Goal: Navigation & Orientation: Find specific page/section

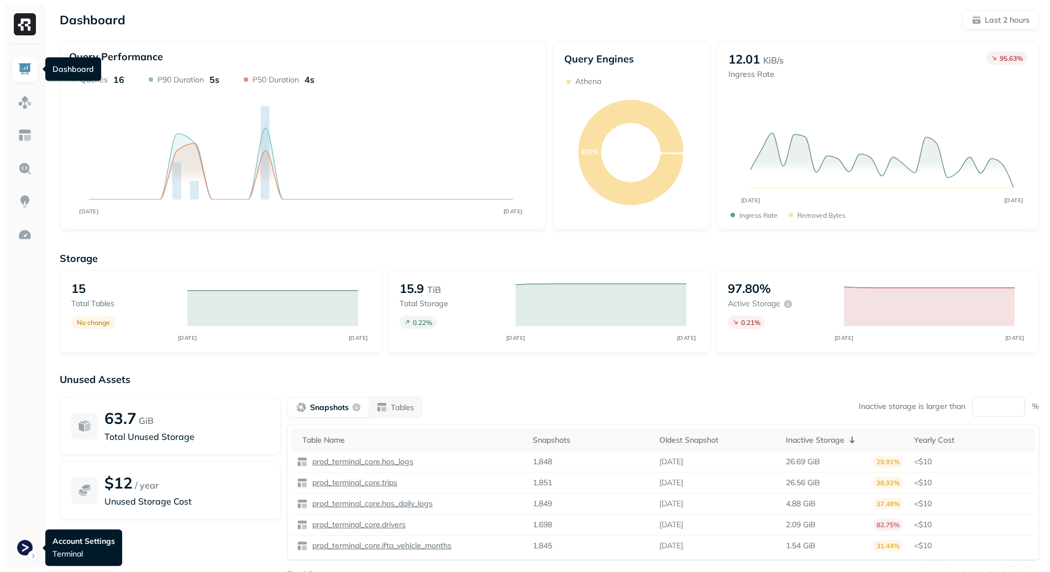
click at [18, 549] on html "Dashboard Last 2 hours Query Performance AUG [DATE] Queries 16 P90 Duration 5s …" at bounding box center [525, 307] width 1050 height 615
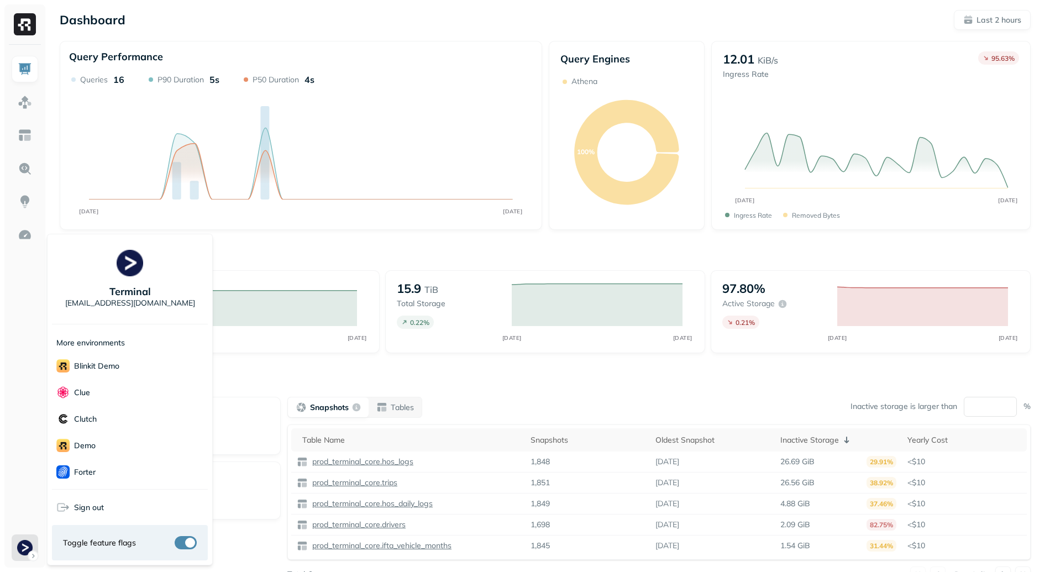
click at [13, 493] on html "Dashboard Last 2 hours Query Performance AUG [DATE] Queries 16 P90 Duration 5s …" at bounding box center [525, 307] width 1050 height 615
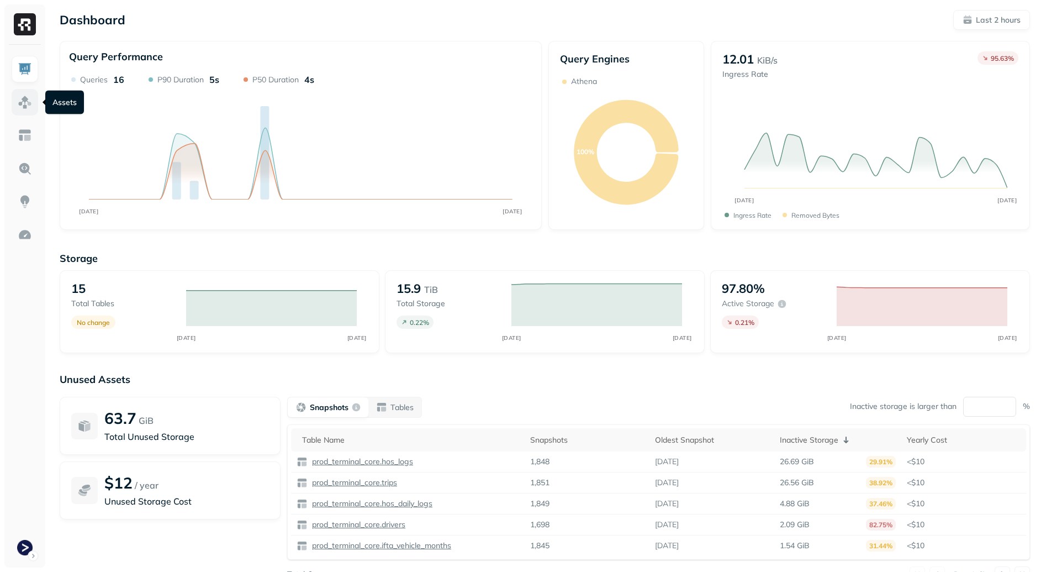
click at [23, 96] on img at bounding box center [25, 102] width 14 height 14
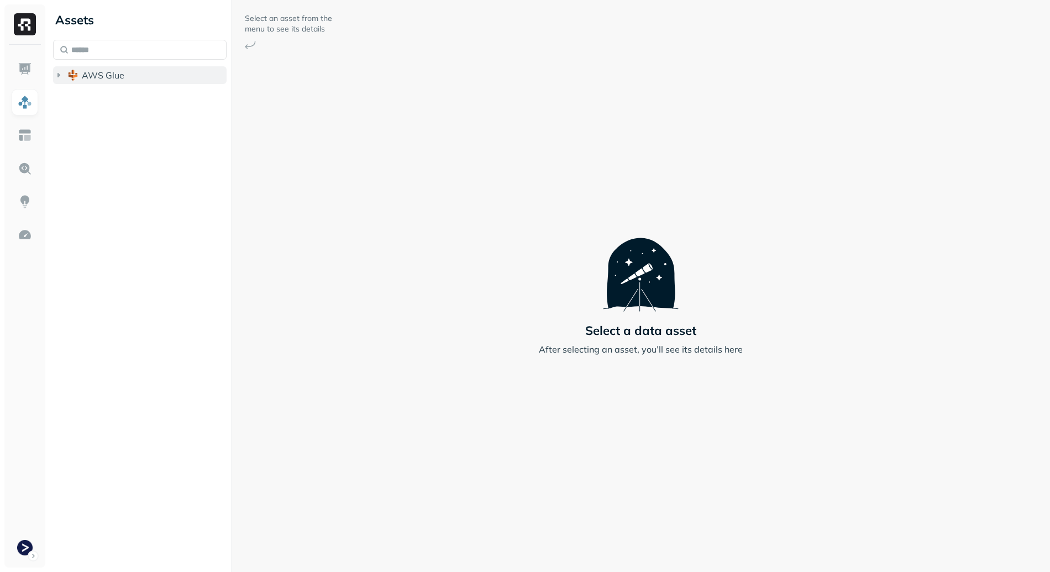
click at [115, 82] on button "AWS Glue" at bounding box center [139, 75] width 173 height 18
click at [102, 91] on span "prod_terminal_core" at bounding box center [133, 96] width 80 height 11
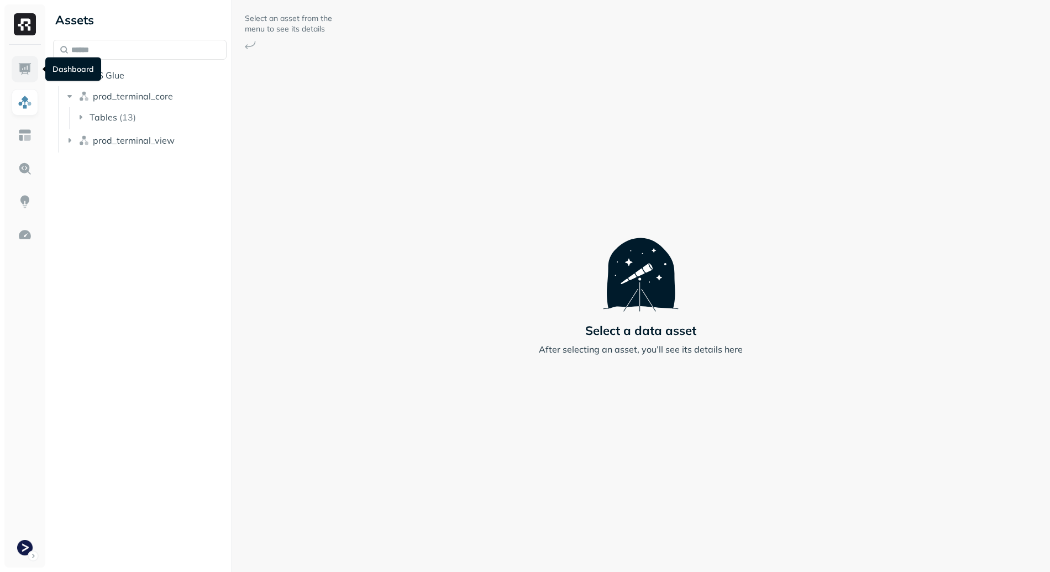
click at [22, 60] on link at bounding box center [25, 69] width 27 height 27
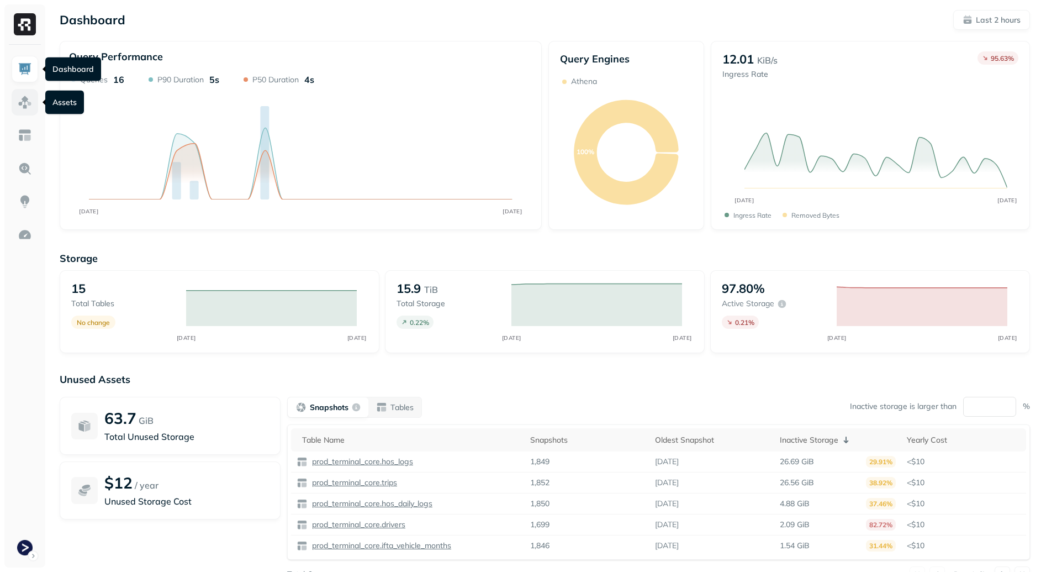
click at [31, 101] on img at bounding box center [25, 102] width 14 height 14
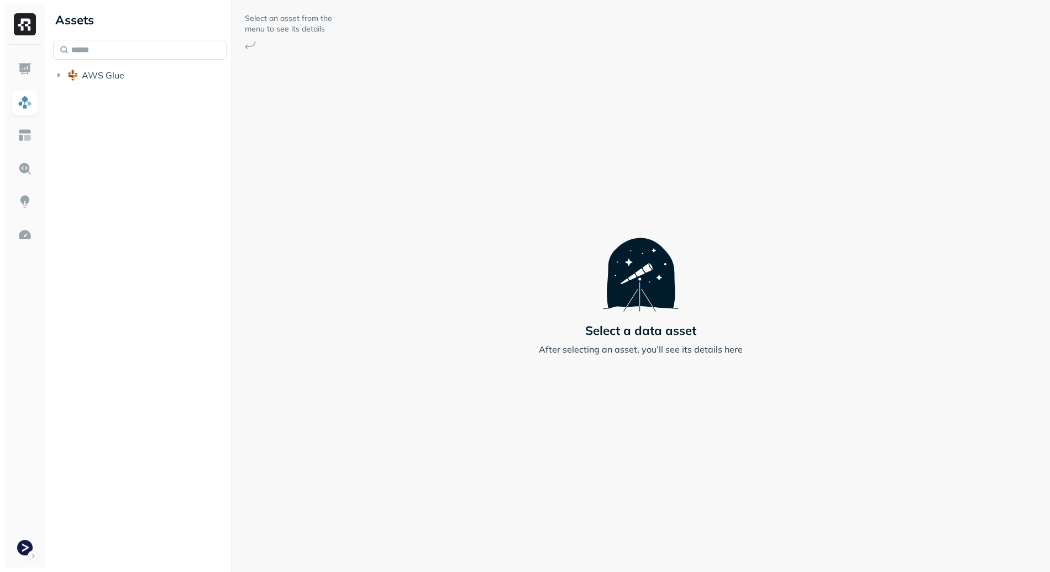
click at [104, 62] on div "AWS Glue" at bounding box center [139, 63] width 173 height 46
click at [108, 66] on div "AWS Glue" at bounding box center [139, 63] width 173 height 46
click at [118, 76] on span "AWS Glue" at bounding box center [103, 75] width 43 height 11
click at [137, 94] on span "prod_terminal_core" at bounding box center [133, 96] width 80 height 11
click at [141, 117] on button "Tables ( 13 )" at bounding box center [151, 117] width 152 height 18
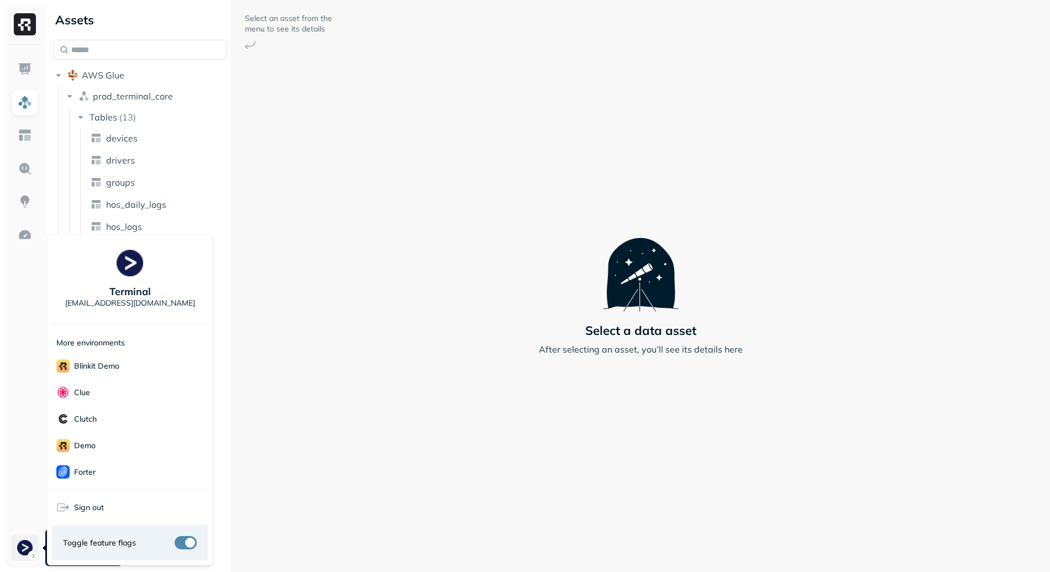
click at [30, 552] on html "Assets AWS Glue prod_terminal_core Tables ( 13 ) devices drivers groups hos_dai…" at bounding box center [525, 286] width 1050 height 572
click at [404, 404] on html "Assets AWS Glue prod_terminal_core Tables ( 13 ) devices drivers groups hos_dai…" at bounding box center [525, 286] width 1050 height 572
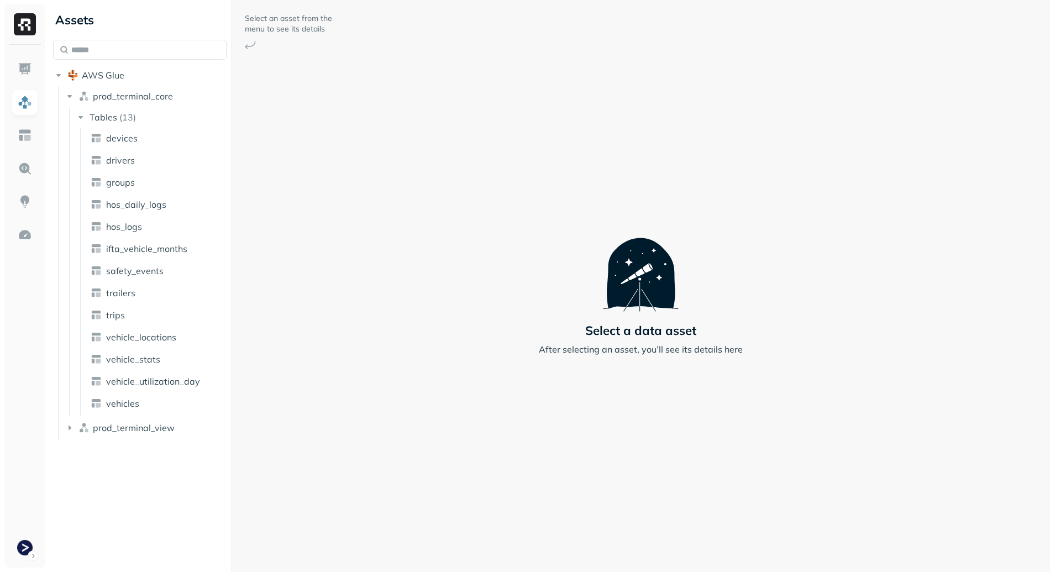
click at [24, 547] on html "Assets AWS Glue prod_terminal_core Tables ( 13 ) devices drivers groups hos_dai…" at bounding box center [525, 286] width 1050 height 572
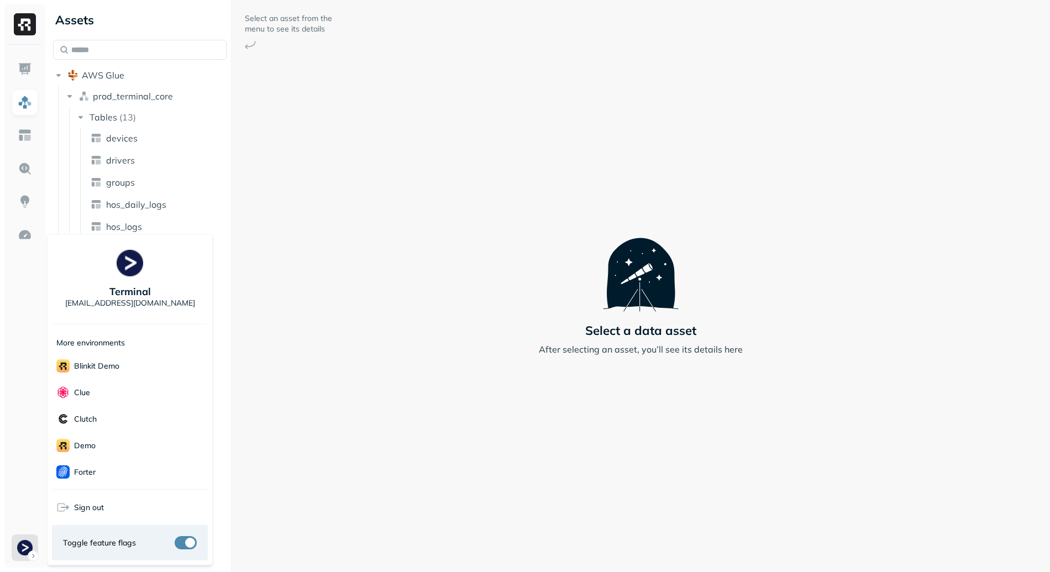
click at [391, 472] on html "Assets AWS Glue prod_terminal_core Tables ( 13 ) devices drivers groups hos_dai…" at bounding box center [525, 286] width 1050 height 572
